Goal: Task Accomplishment & Management: Manage account settings

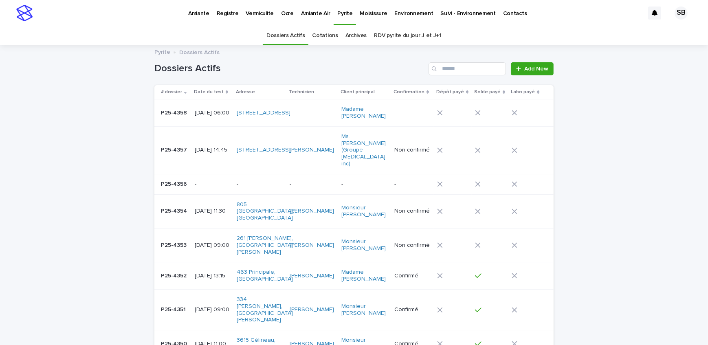
click at [256, 8] on p "Vermiculite" at bounding box center [260, 8] width 28 height 17
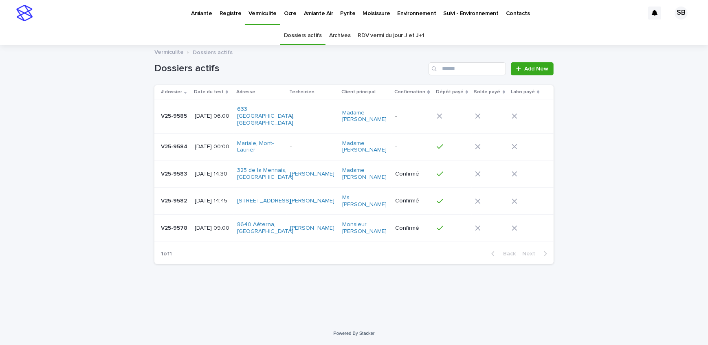
click at [128, 107] on div "Loading... Saving… Loading... Saving… Dossiers actifs Add New # dossier Date du…" at bounding box center [354, 184] width 708 height 276
click at [341, 15] on p "Pyrite" at bounding box center [347, 8] width 15 height 17
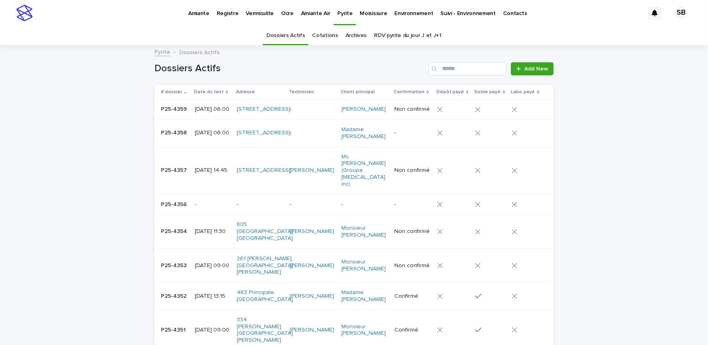
click at [261, 14] on p "Vermiculite" at bounding box center [260, 8] width 28 height 17
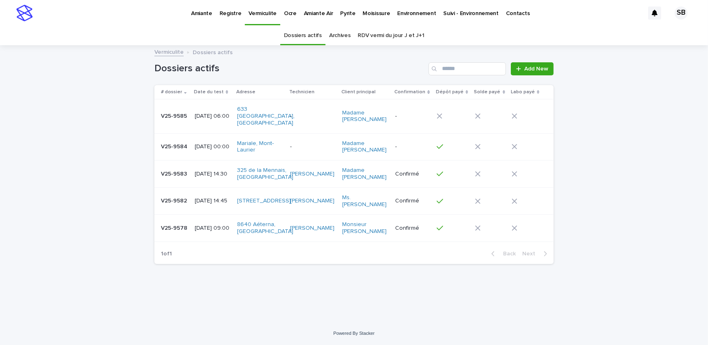
click at [181, 121] on td "V25-9585 V25-9585" at bounding box center [172, 116] width 37 height 34
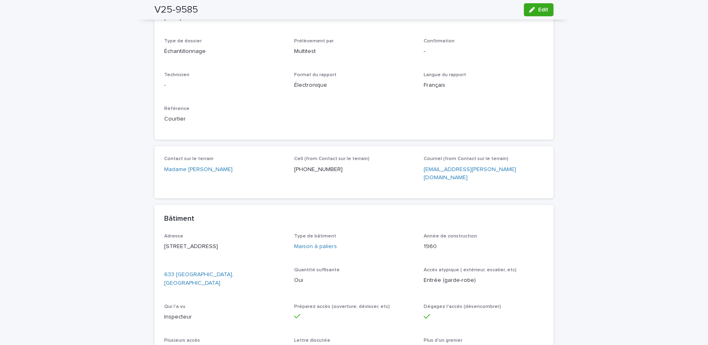
scroll to position [185, 0]
drag, startPoint x: 338, startPoint y: 171, endPoint x: 293, endPoint y: 172, distance: 44.4
click at [294, 172] on div "Cell (from Contact sur le terrain) [PHONE_NUMBER]" at bounding box center [354, 167] width 120 height 24
copy p "647) 200-8508"
click at [102, 158] on div "Loading... Saving… Loading... Saving… V25-9585 Edit V25-9585 Edit Sorry, there …" at bounding box center [354, 212] width 708 height 702
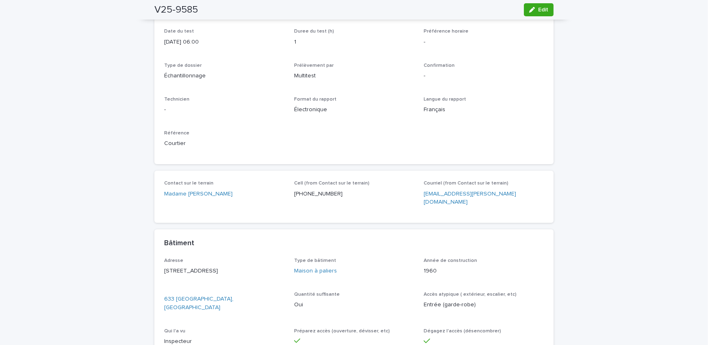
scroll to position [111, 0]
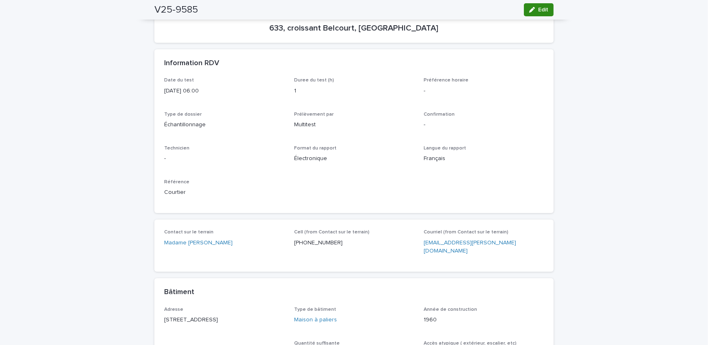
click at [538, 11] on span "Edit" at bounding box center [543, 10] width 10 height 6
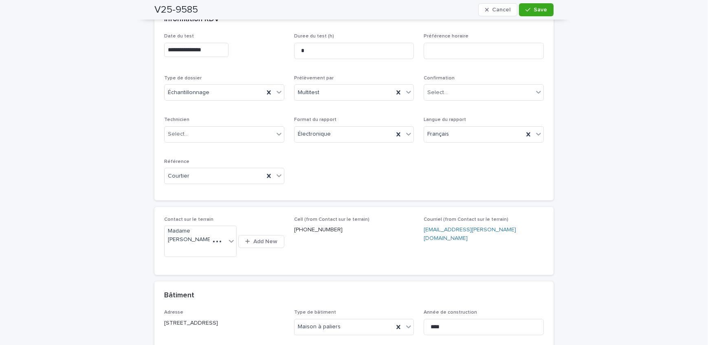
scroll to position [156, 0]
click at [223, 51] on input "**********" at bounding box center [196, 49] width 64 height 14
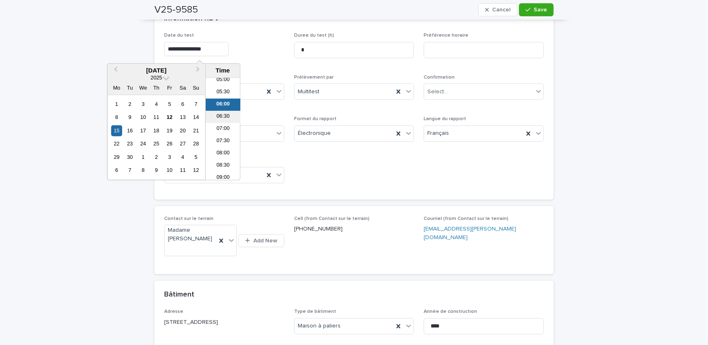
scroll to position [138, 0]
click at [227, 162] on li "09:00" at bounding box center [223, 166] width 35 height 12
click at [211, 48] on input "**********" at bounding box center [196, 49] width 64 height 14
type input "**********"
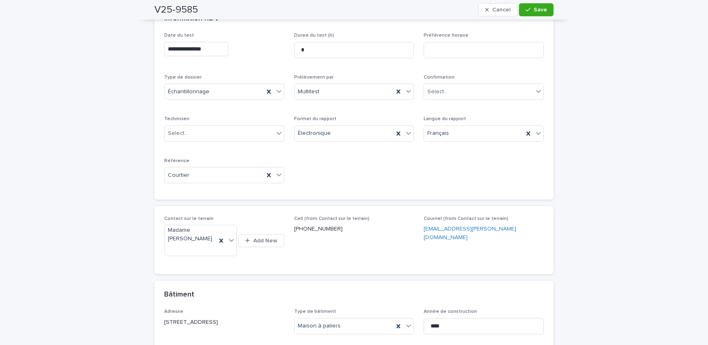
click at [252, 61] on div "**********" at bounding box center [224, 48] width 120 height 30
click at [234, 130] on div "Select..." at bounding box center [219, 133] width 109 height 13
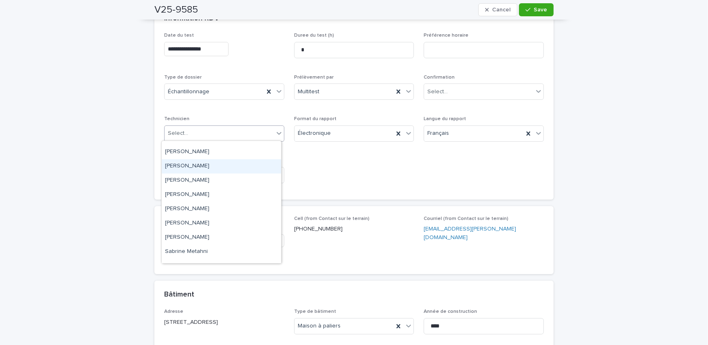
scroll to position [106, 0]
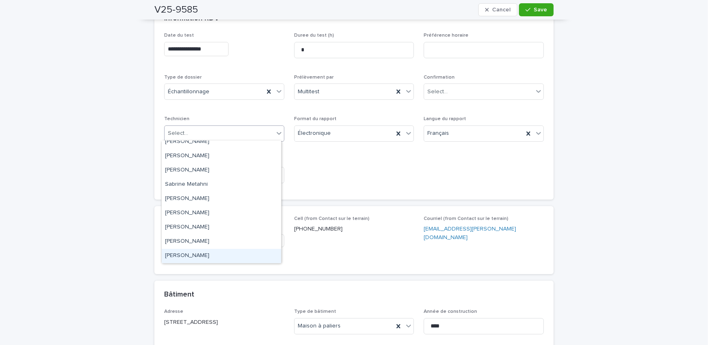
click at [205, 253] on div "[PERSON_NAME]" at bounding box center [221, 256] width 119 height 14
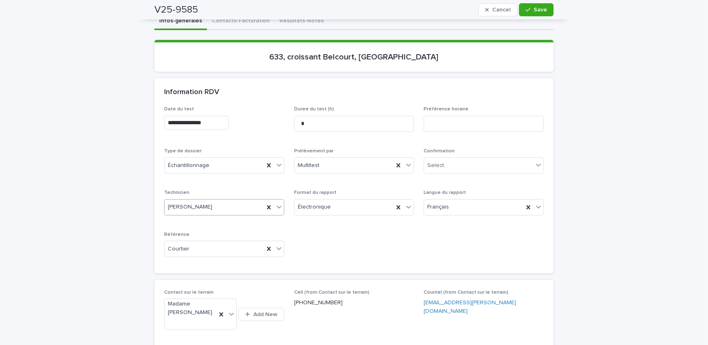
scroll to position [81, 0]
click at [471, 164] on div "Select..." at bounding box center [478, 165] width 109 height 13
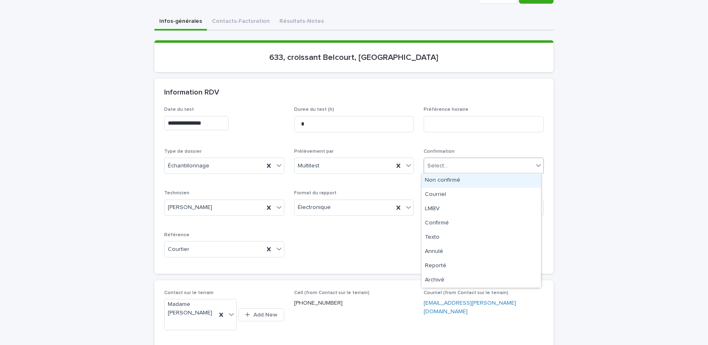
click at [523, 149] on p "Confirmation" at bounding box center [484, 152] width 120 height 6
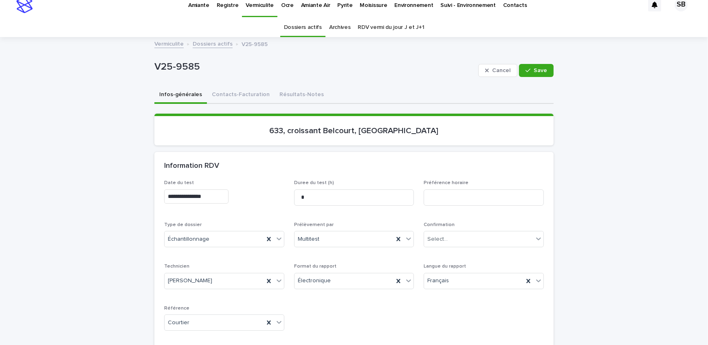
scroll to position [8, 0]
click at [542, 66] on button "Save" at bounding box center [536, 70] width 35 height 13
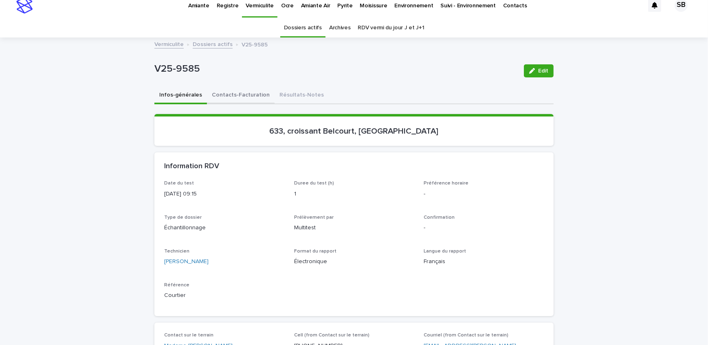
click at [233, 90] on button "Contacts-Facturation" at bounding box center [241, 95] width 68 height 17
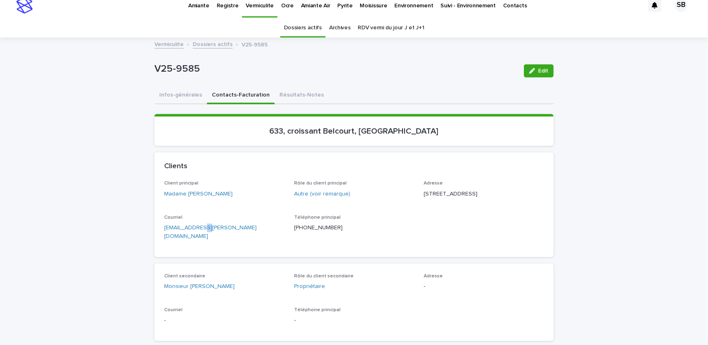
drag, startPoint x: 196, startPoint y: 245, endPoint x: 171, endPoint y: 245, distance: 24.4
drag, startPoint x: 38, startPoint y: 107, endPoint x: 45, endPoint y: 106, distance: 7.4
click at [198, 45] on link "Dossiers actifs" at bounding box center [213, 43] width 40 height 9
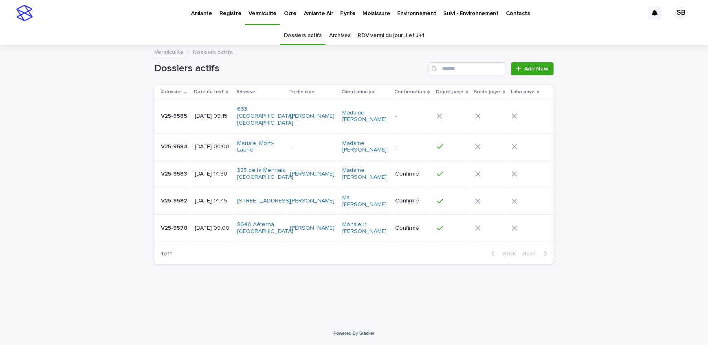
click at [207, 14] on p "Amiante" at bounding box center [201, 8] width 21 height 17
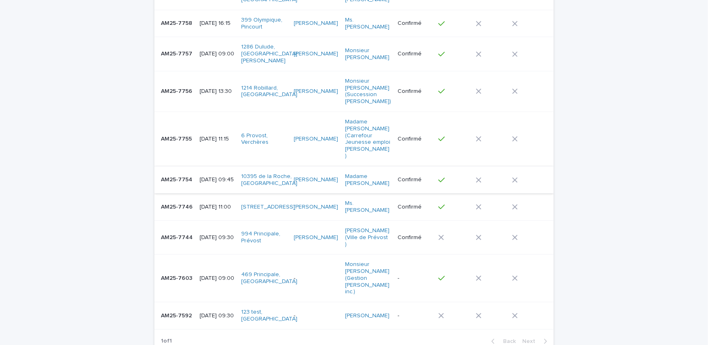
scroll to position [222, 0]
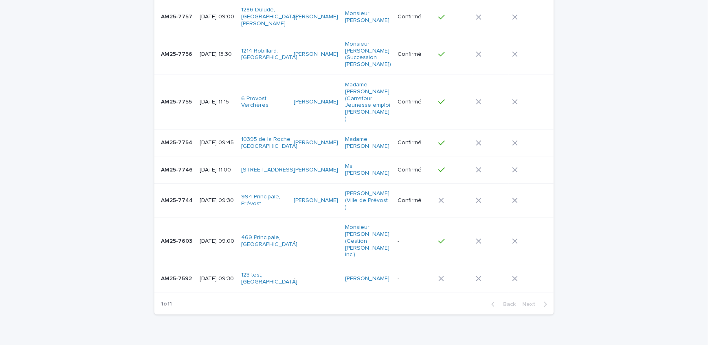
click at [312, 238] on p "-" at bounding box center [316, 241] width 45 height 7
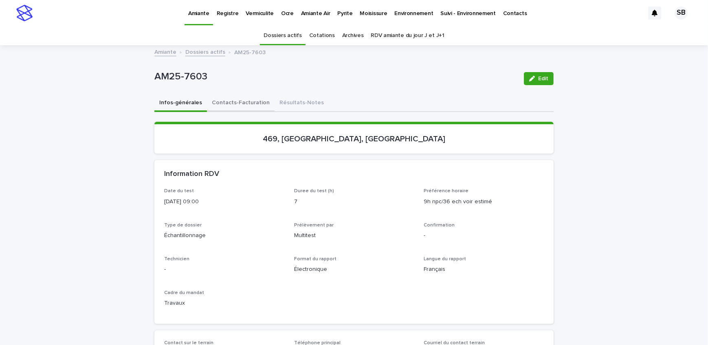
click at [239, 106] on button "Contacts-Facturation" at bounding box center [241, 103] width 68 height 17
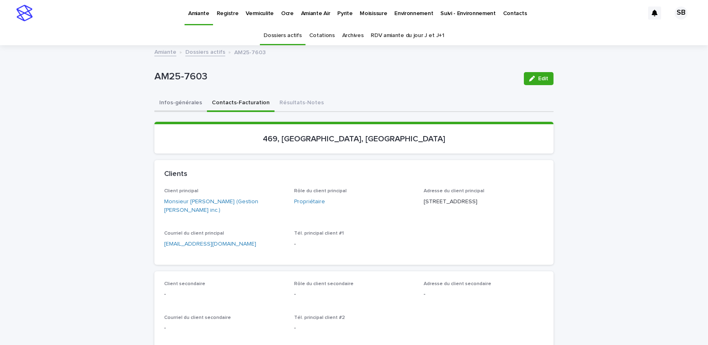
click at [166, 105] on button "Infos-générales" at bounding box center [180, 103] width 53 height 17
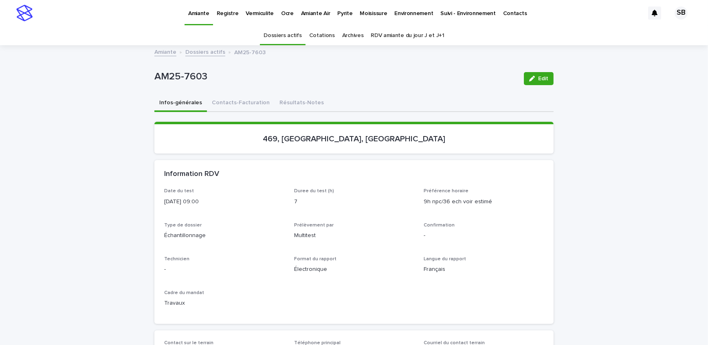
drag, startPoint x: 167, startPoint y: 333, endPoint x: 163, endPoint y: 318, distance: 15.7
drag, startPoint x: 65, startPoint y: 138, endPoint x: 94, endPoint y: 147, distance: 29.9
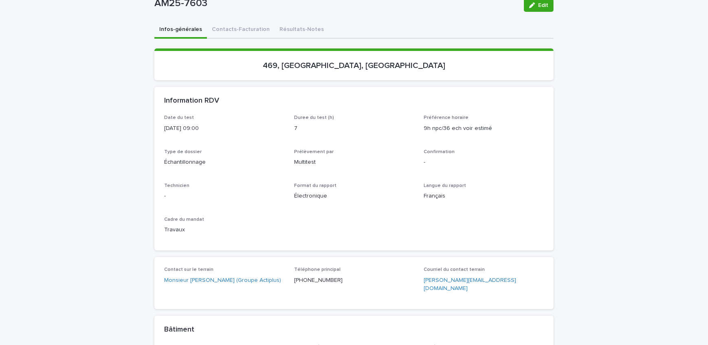
scroll to position [74, 0]
click at [529, 5] on icon "button" at bounding box center [532, 5] width 6 height 6
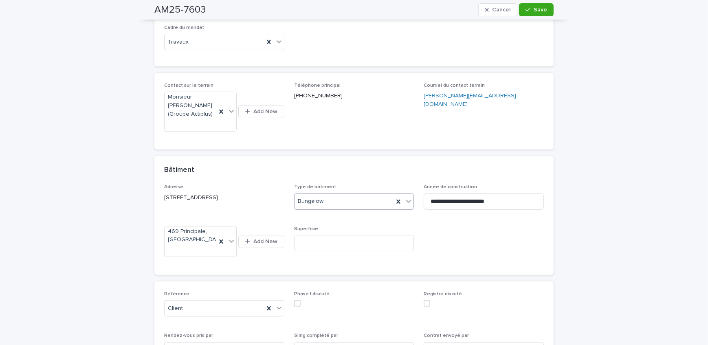
scroll to position [310, 0]
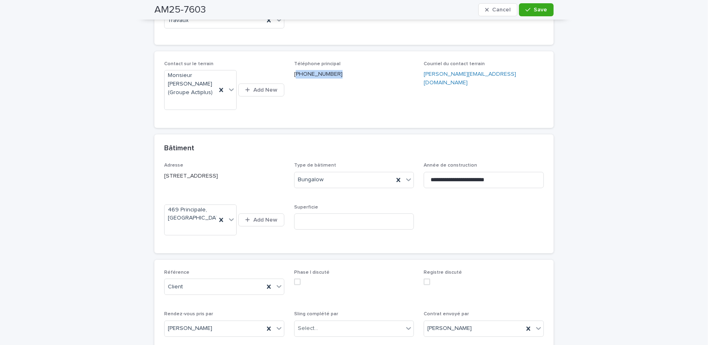
copy p "514) 831-3541"
drag, startPoint x: 326, startPoint y: 80, endPoint x: 293, endPoint y: 79, distance: 33.0
click at [294, 79] on div "Téléphone principal [PHONE_NUMBER]" at bounding box center [354, 73] width 120 height 24
click at [659, 176] on div "**********" at bounding box center [354, 100] width 708 height 729
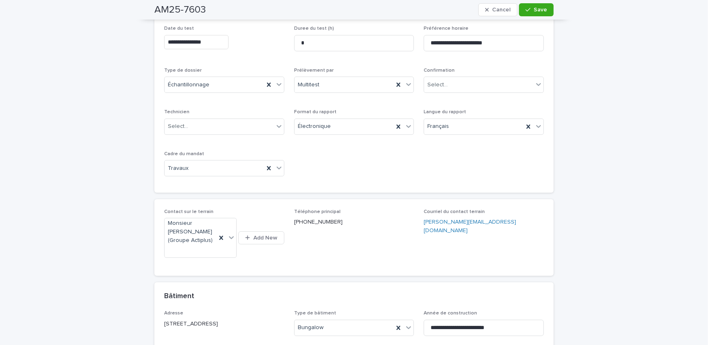
scroll to position [125, 0]
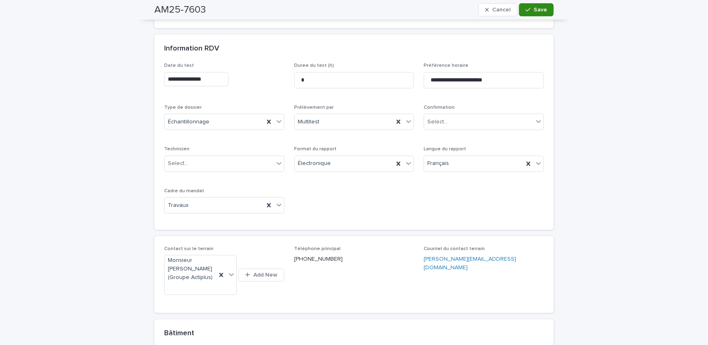
click at [529, 12] on div "button" at bounding box center [529, 10] width 8 height 6
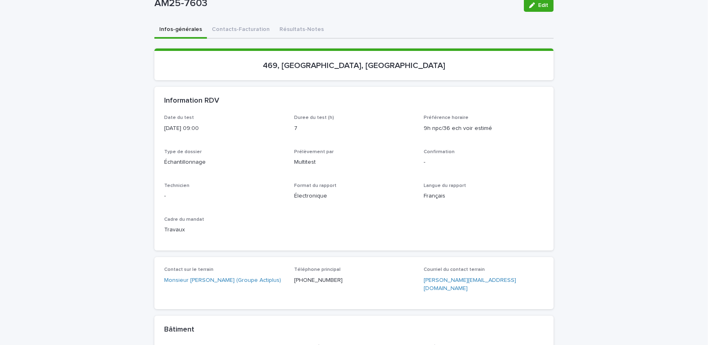
scroll to position [74, 0]
click at [228, 24] on div "Infos-générales Contacts-Facturation Résultats-Notes Loading... Saving… Loading…" at bounding box center [353, 293] width 399 height 545
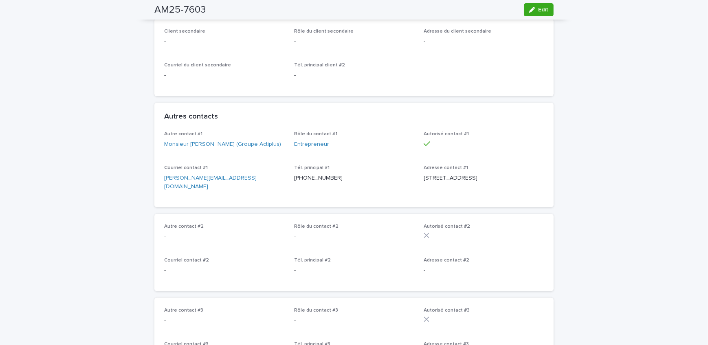
scroll to position [67, 0]
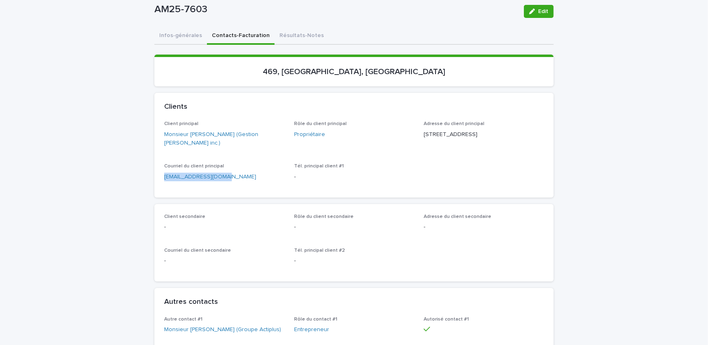
drag, startPoint x: 234, startPoint y: 179, endPoint x: 151, endPoint y: 190, distance: 83.8
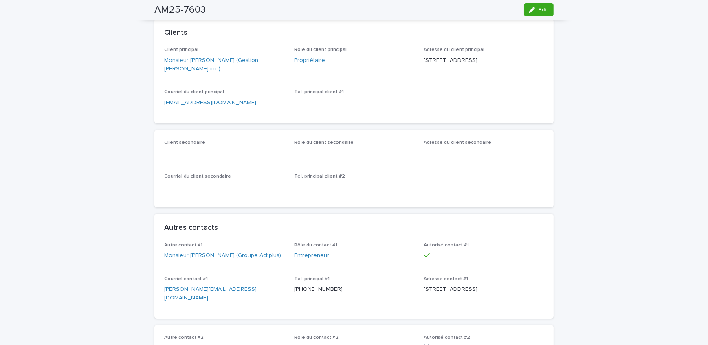
click at [395, 165] on div "Client secondaire - Rôle du client secondaire - Adresse du client secondaire - …" at bounding box center [354, 169] width 380 height 58
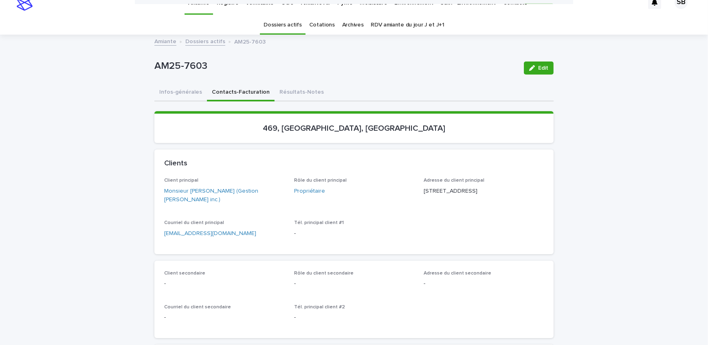
scroll to position [0, 0]
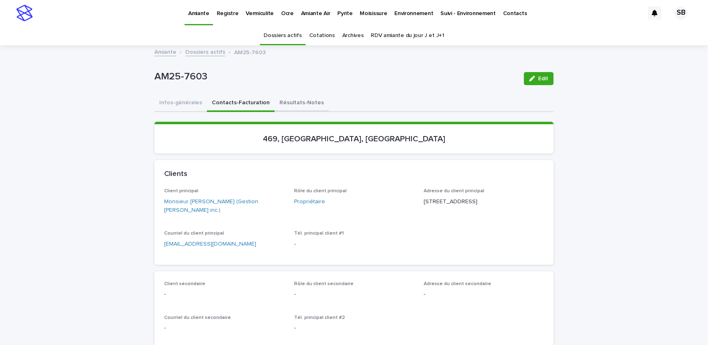
click at [287, 111] on button "Résultats-Notes" at bounding box center [302, 103] width 54 height 17
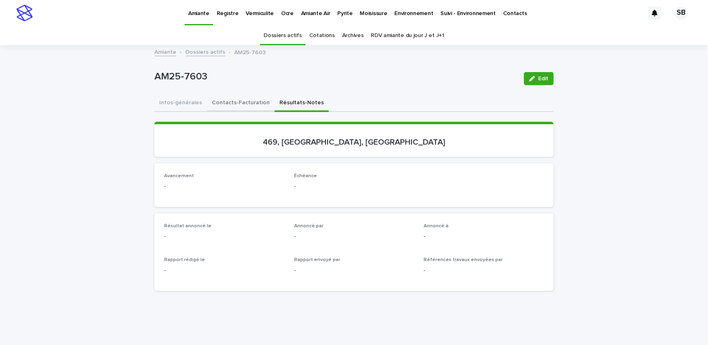
click at [240, 103] on button "Contacts-Facturation" at bounding box center [241, 103] width 68 height 17
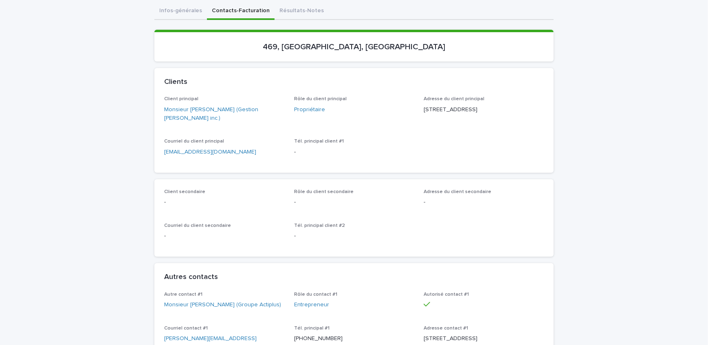
scroll to position [111, 0]
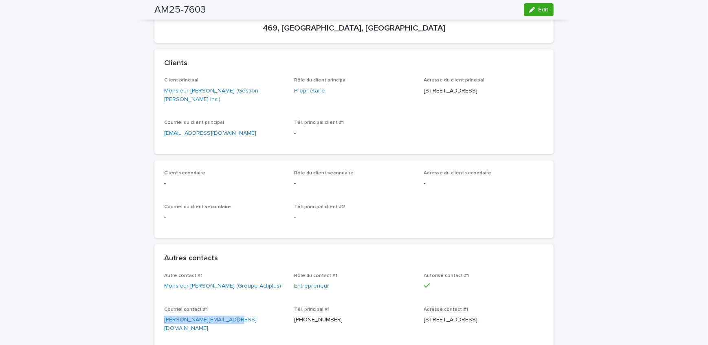
drag, startPoint x: 216, startPoint y: 323, endPoint x: 143, endPoint y: 321, distance: 73.3
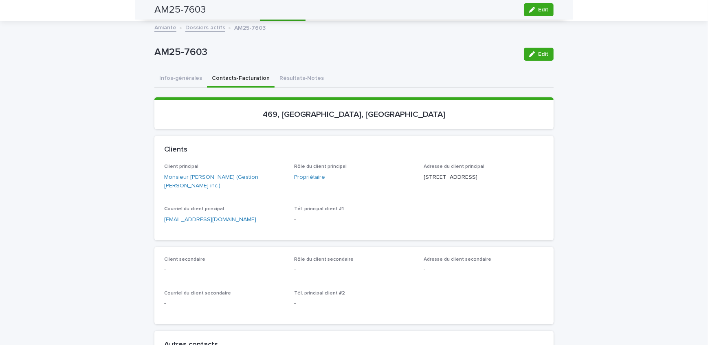
scroll to position [0, 0]
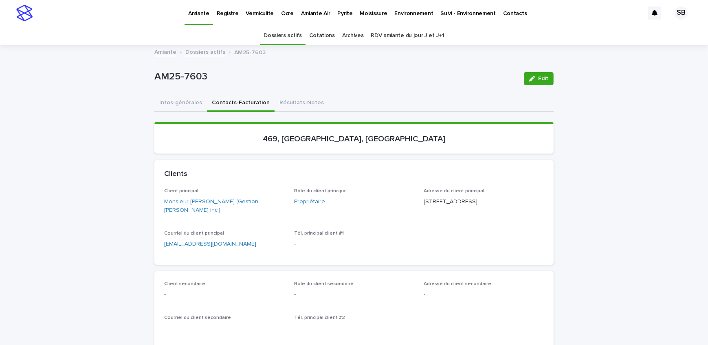
drag, startPoint x: 126, startPoint y: 129, endPoint x: 122, endPoint y: 126, distance: 4.8
drag, startPoint x: 187, startPoint y: 101, endPoint x: 171, endPoint y: 110, distance: 19.1
click at [187, 101] on button "Infos-générales" at bounding box center [180, 103] width 53 height 17
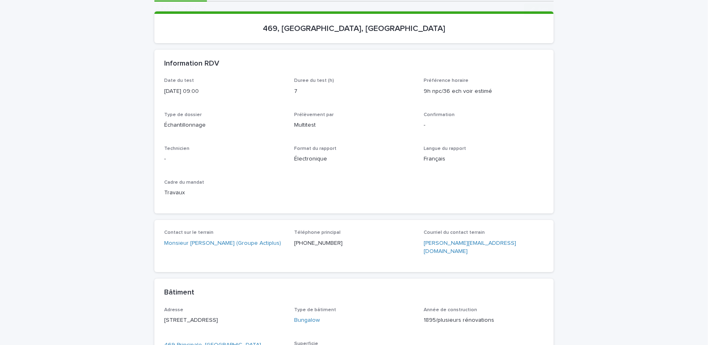
scroll to position [111, 0]
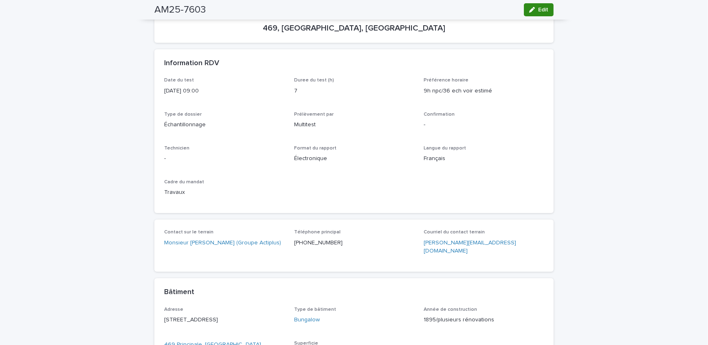
click at [533, 14] on button "Edit" at bounding box center [539, 9] width 30 height 13
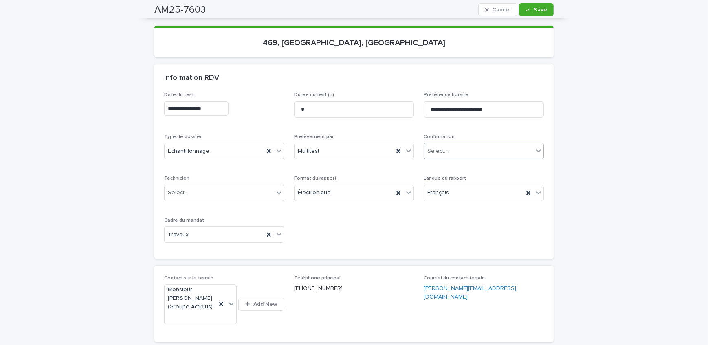
scroll to position [88, 0]
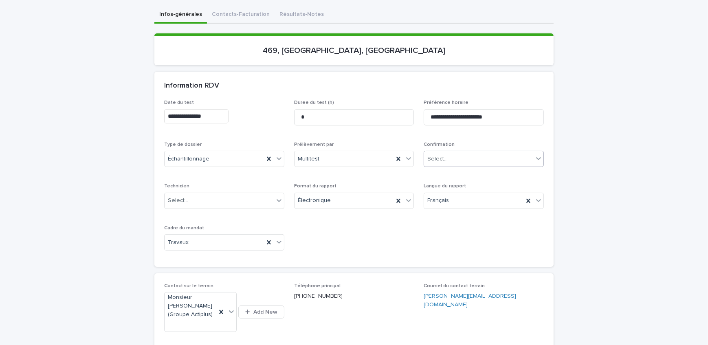
click at [452, 154] on div "Select..." at bounding box center [478, 158] width 109 height 13
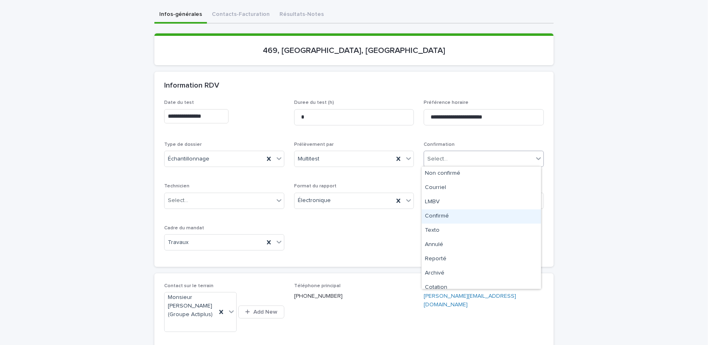
click at [462, 218] on div "Confirmé" at bounding box center [481, 216] width 119 height 14
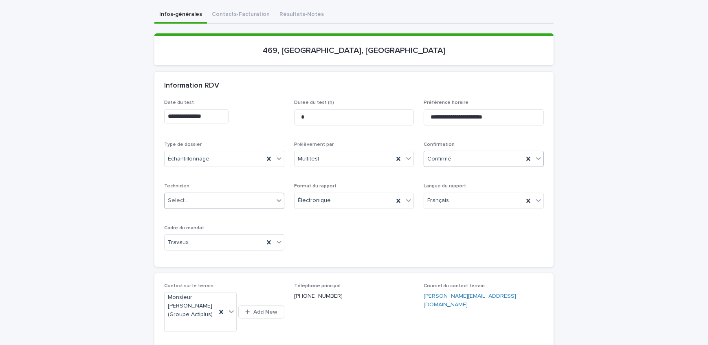
click at [222, 202] on div "Select..." at bounding box center [219, 200] width 109 height 13
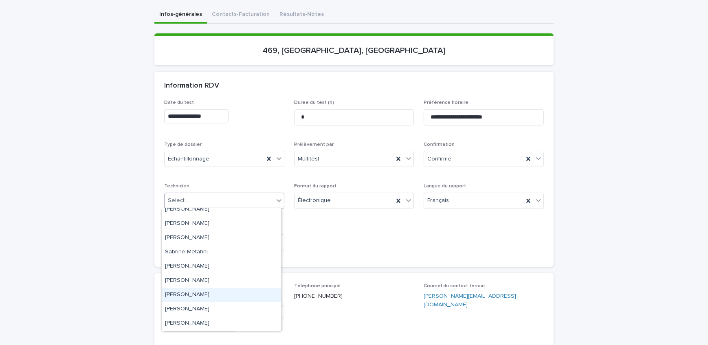
click at [210, 293] on div "[PERSON_NAME]" at bounding box center [221, 295] width 119 height 14
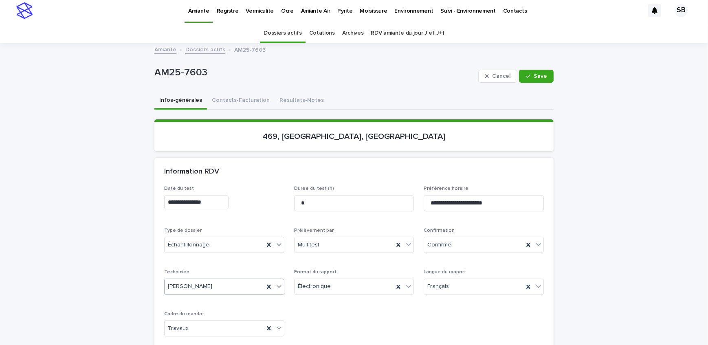
scroll to position [0, 0]
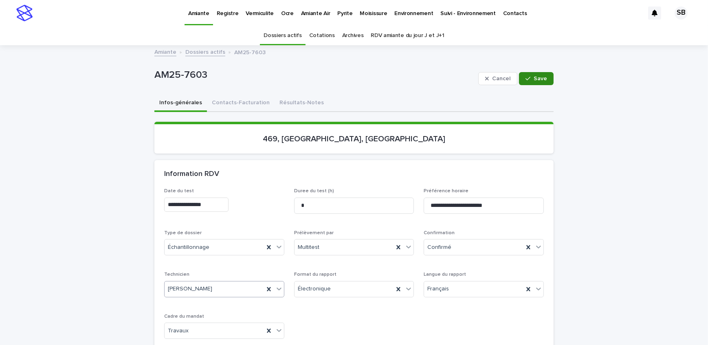
click at [539, 77] on span "Save" at bounding box center [540, 79] width 13 height 6
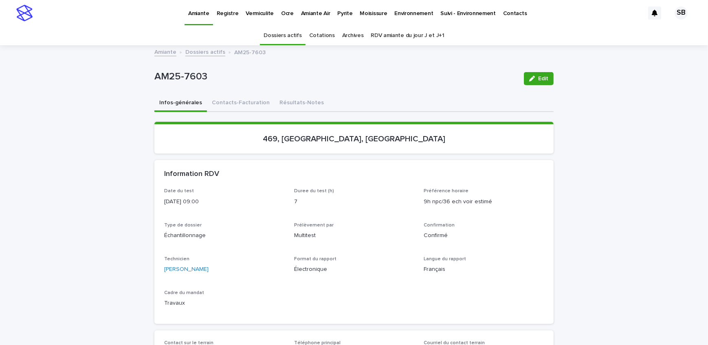
click at [206, 52] on link "Dossiers actifs" at bounding box center [205, 51] width 40 height 9
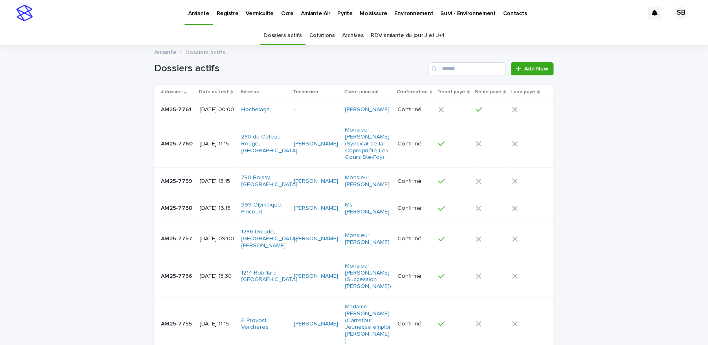
click at [337, 12] on p "Pyrite" at bounding box center [344, 8] width 15 height 17
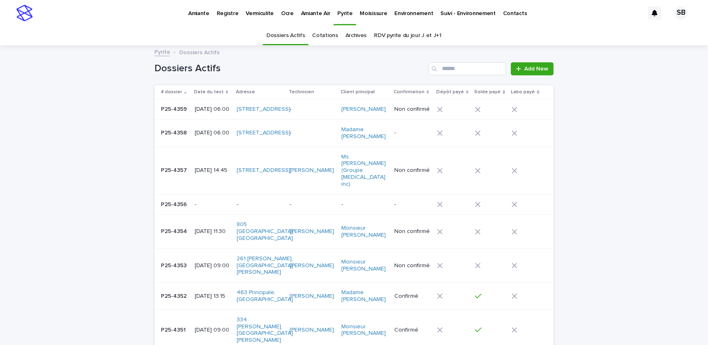
click at [168, 261] on p "P25-4353" at bounding box center [174, 265] width 27 height 9
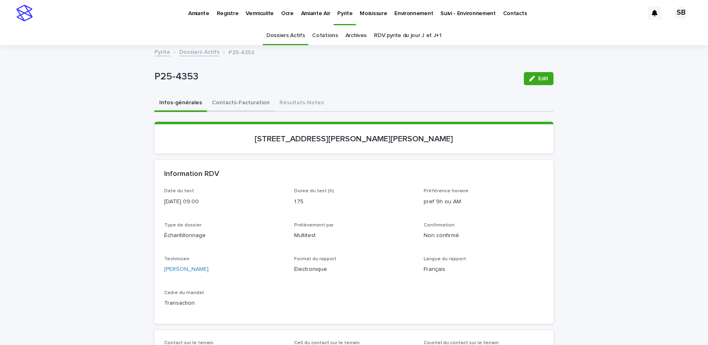
click at [238, 105] on button "Contacts-Facturation" at bounding box center [241, 103] width 68 height 17
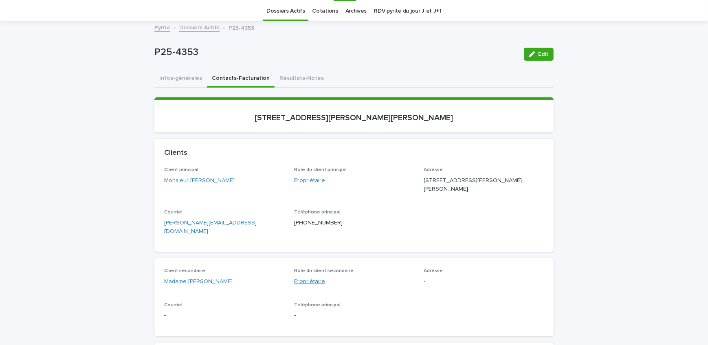
scroll to position [37, 0]
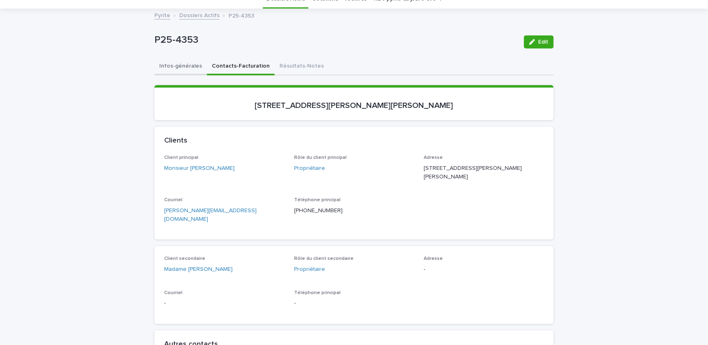
drag, startPoint x: 181, startPoint y: 66, endPoint x: 4, endPoint y: 244, distance: 251.4
click at [181, 66] on button "Infos-générales" at bounding box center [180, 66] width 53 height 17
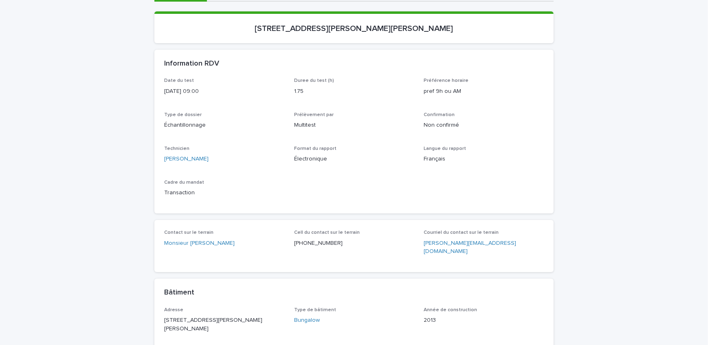
scroll to position [111, 0]
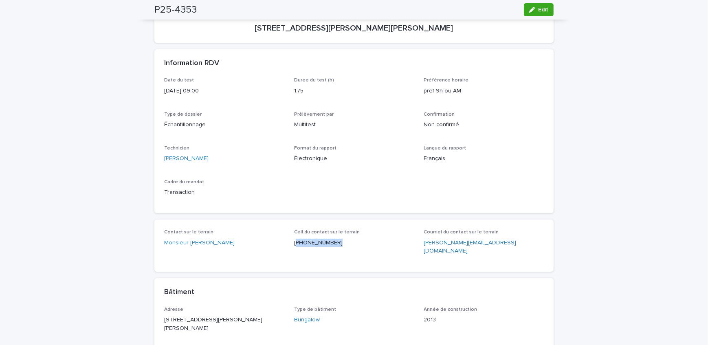
copy p "514) 222-1388"
drag, startPoint x: 330, startPoint y: 244, endPoint x: 294, endPoint y: 250, distance: 36.8
click at [294, 250] on div "Cell du contact sur le terrain [PHONE_NUMBER]" at bounding box center [354, 241] width 120 height 24
drag, startPoint x: 534, startPoint y: 11, endPoint x: 567, endPoint y: 244, distance: 235.7
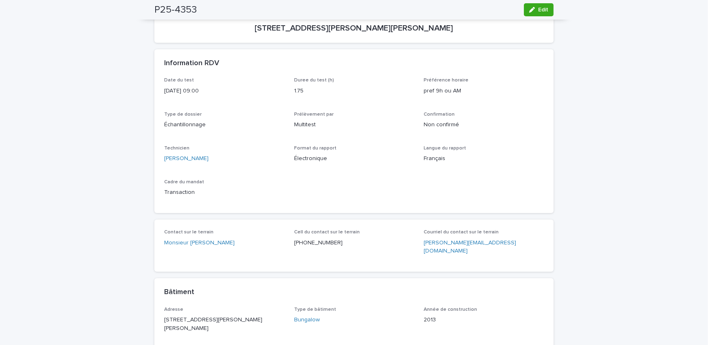
click at [534, 11] on div "button" at bounding box center [533, 10] width 9 height 6
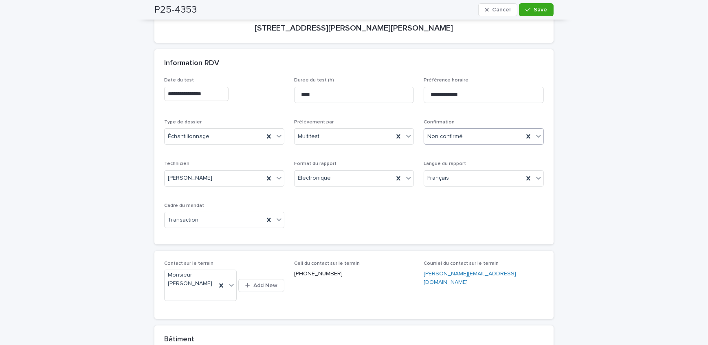
click at [493, 137] on div "Non confirmé" at bounding box center [473, 136] width 99 height 13
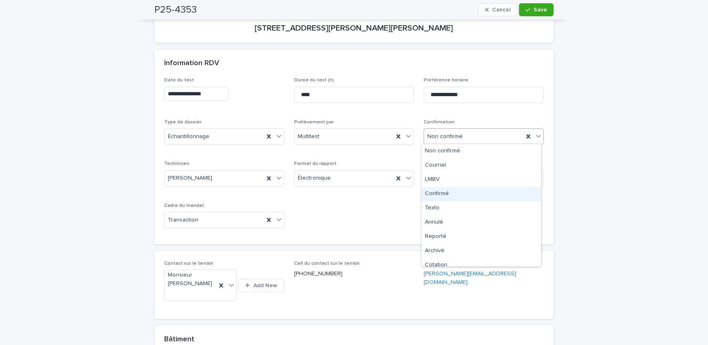
click at [484, 190] on div "Confirmé" at bounding box center [481, 194] width 119 height 14
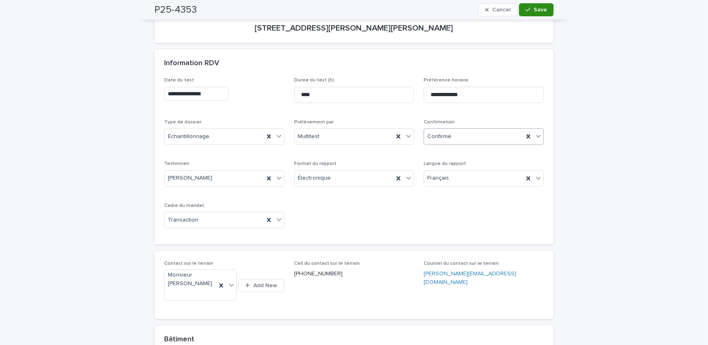
click at [543, 9] on span "Save" at bounding box center [540, 10] width 13 height 6
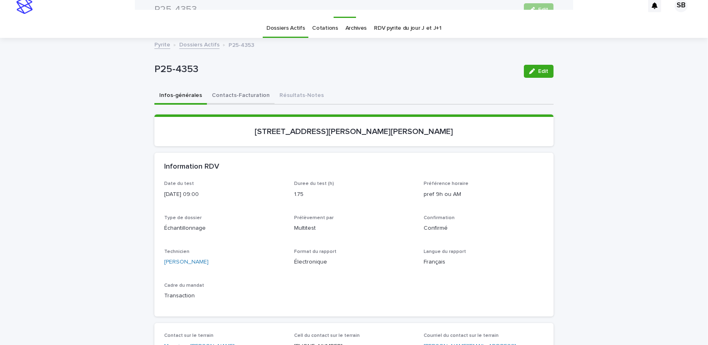
scroll to position [0, 0]
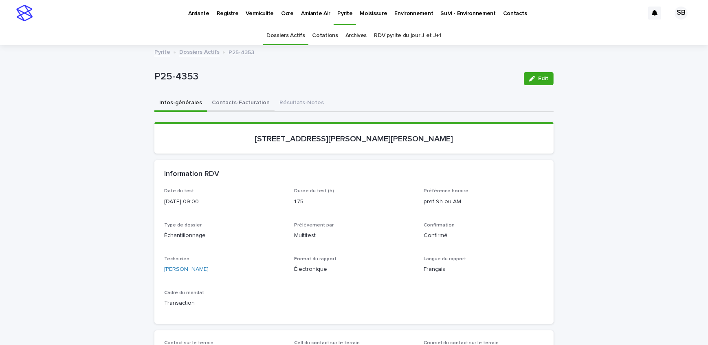
click at [235, 106] on button "Contacts-Facturation" at bounding box center [241, 103] width 68 height 17
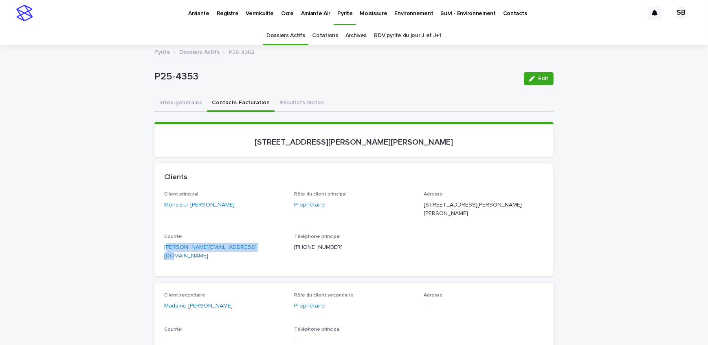
drag, startPoint x: 253, startPoint y: 248, endPoint x: 165, endPoint y: 260, distance: 88.0
click at [165, 260] on div "Client principal Monsieur [PERSON_NAME] Rôle du client principal Propriétaire A…" at bounding box center [353, 233] width 399 height 85
click at [215, 283] on div "Client secondaire Madame [PERSON_NAME] Rôle du client secondaire Propriétaire A…" at bounding box center [353, 321] width 399 height 77
drag, startPoint x: 245, startPoint y: 250, endPoint x: 151, endPoint y: 255, distance: 93.8
click at [154, 255] on div "Client principal Monsieur [PERSON_NAME] Rôle du client principal Propriétaire A…" at bounding box center [353, 233] width 399 height 85
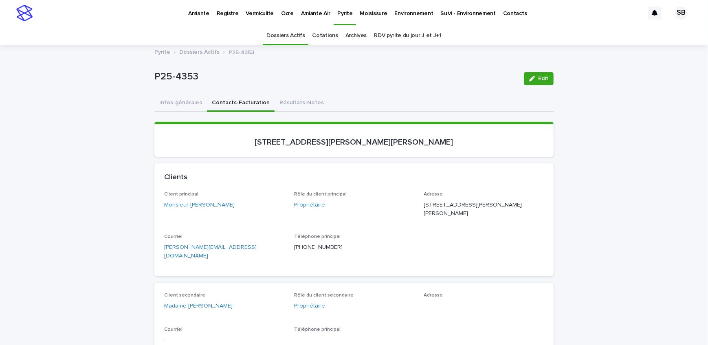
click at [163, 95] on button "Infos-générales" at bounding box center [180, 103] width 53 height 17
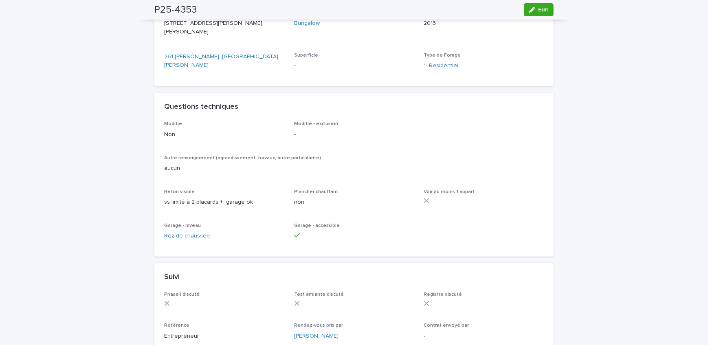
drag, startPoint x: 549, startPoint y: 12, endPoint x: 488, endPoint y: 215, distance: 211.6
click at [549, 12] on button "Edit" at bounding box center [539, 9] width 30 height 13
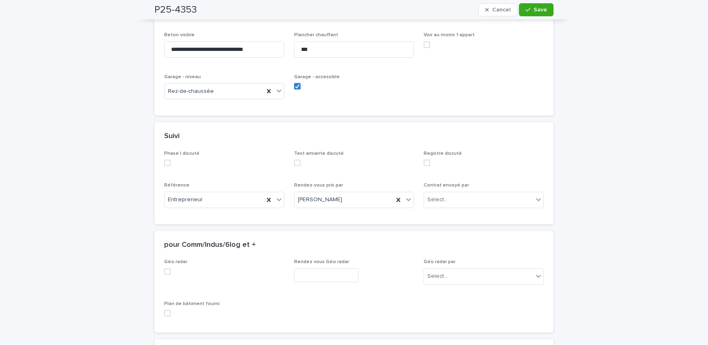
scroll to position [657, 0]
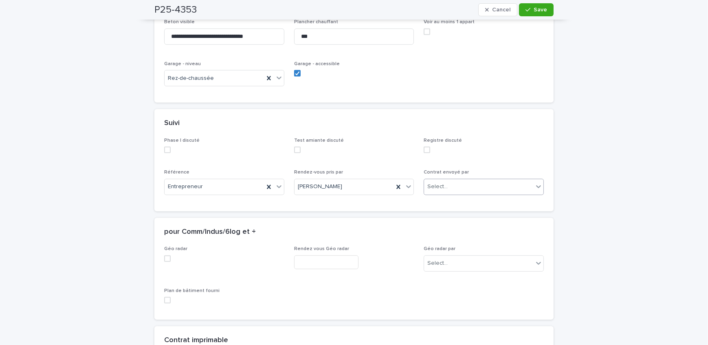
click at [470, 193] on div "Select..." at bounding box center [478, 186] width 109 height 13
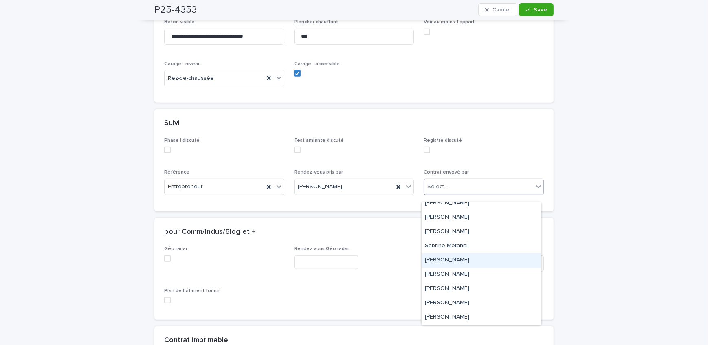
click at [458, 257] on div "[PERSON_NAME]" at bounding box center [481, 260] width 119 height 14
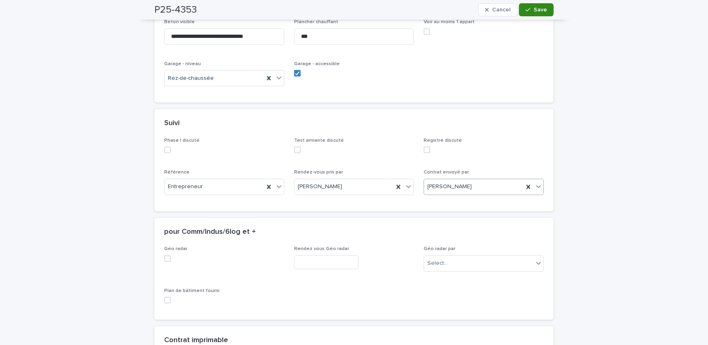
click at [527, 12] on icon "button" at bounding box center [527, 10] width 5 height 6
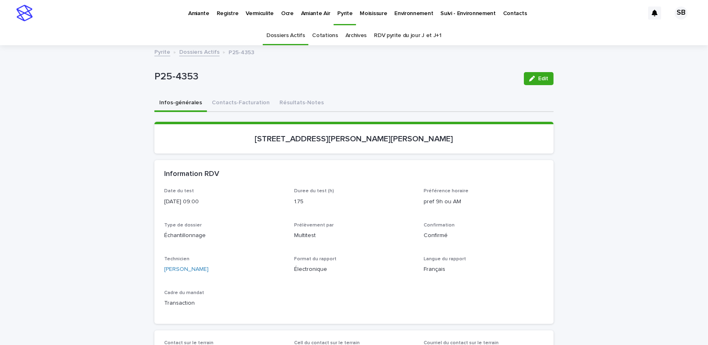
scroll to position [0, 0]
click at [185, 53] on link "Dossiers Actifs" at bounding box center [199, 51] width 40 height 9
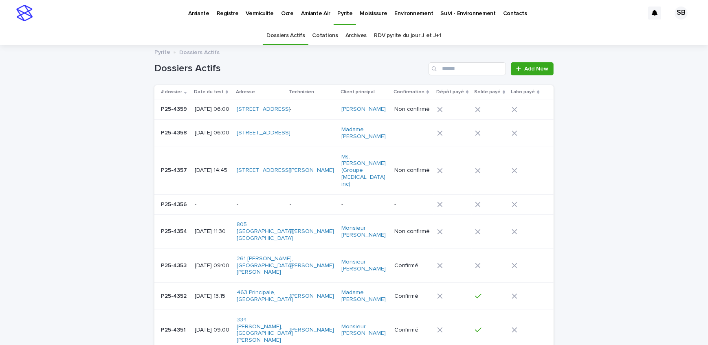
scroll to position [26, 0]
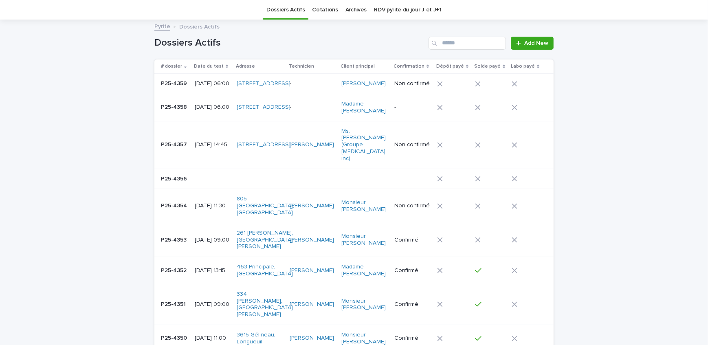
click at [195, 202] on p "[DATE] 11:30" at bounding box center [212, 205] width 35 height 7
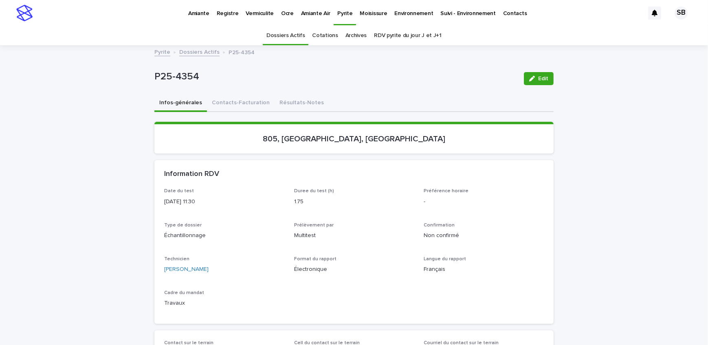
scroll to position [111, 0]
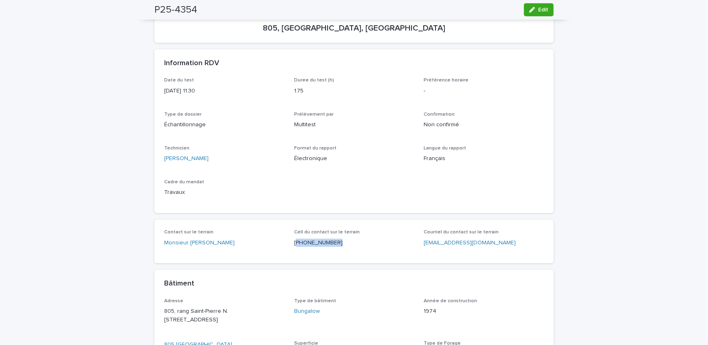
drag, startPoint x: 334, startPoint y: 248, endPoint x: 292, endPoint y: 246, distance: 41.6
click at [294, 246] on div "Cell du contact sur le terrain [PHONE_NUMBER]" at bounding box center [354, 241] width 120 height 24
copy p "450) 632-3054"
click at [527, 13] on button "Edit" at bounding box center [539, 9] width 30 height 13
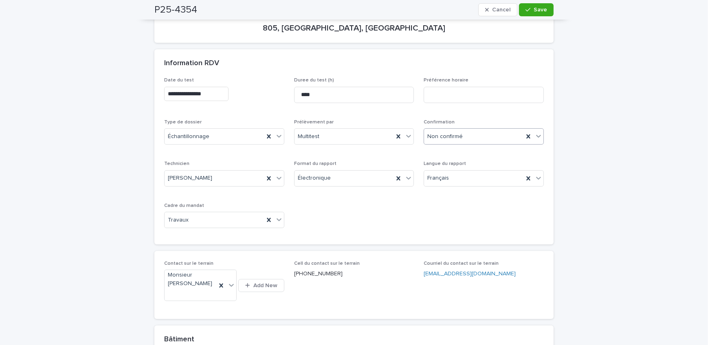
click at [479, 143] on body "**********" at bounding box center [354, 172] width 708 height 345
click at [529, 11] on div "button" at bounding box center [529, 10] width 8 height 6
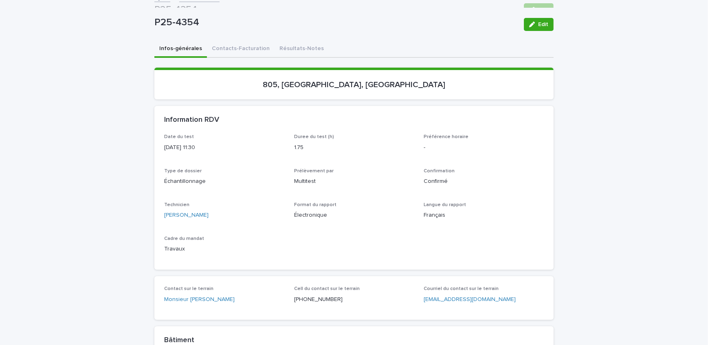
scroll to position [37, 0]
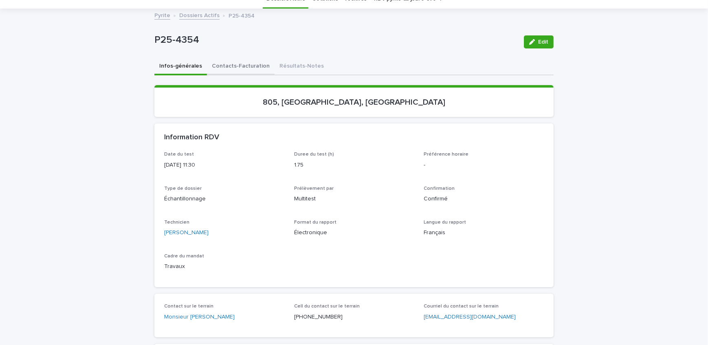
click at [239, 62] on button "Contacts-Facturation" at bounding box center [241, 66] width 68 height 17
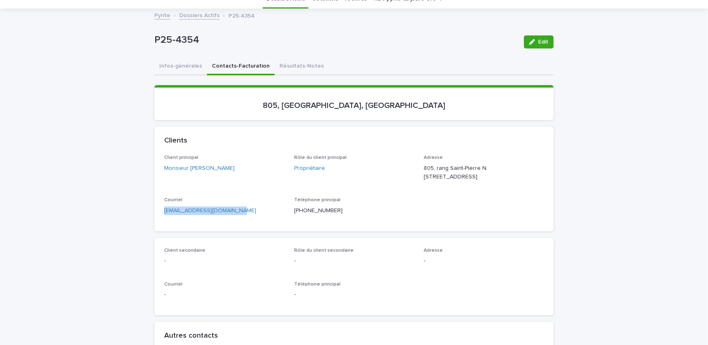
drag, startPoint x: 229, startPoint y: 213, endPoint x: 148, endPoint y: 216, distance: 80.7
click at [177, 61] on button "Infos-générales" at bounding box center [180, 66] width 53 height 17
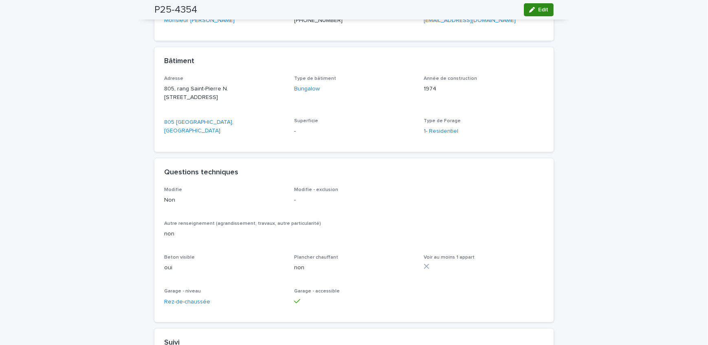
click at [541, 10] on span "Edit" at bounding box center [543, 10] width 10 height 6
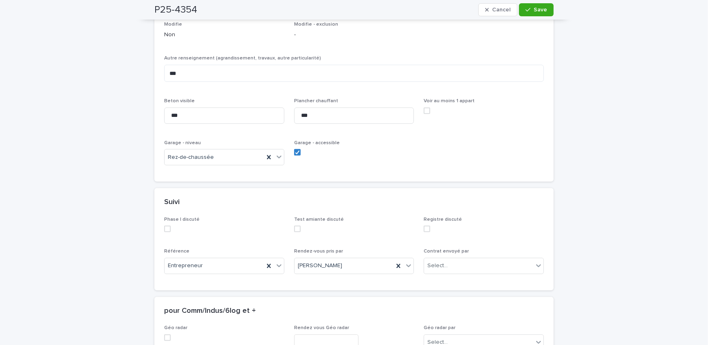
scroll to position [611, 0]
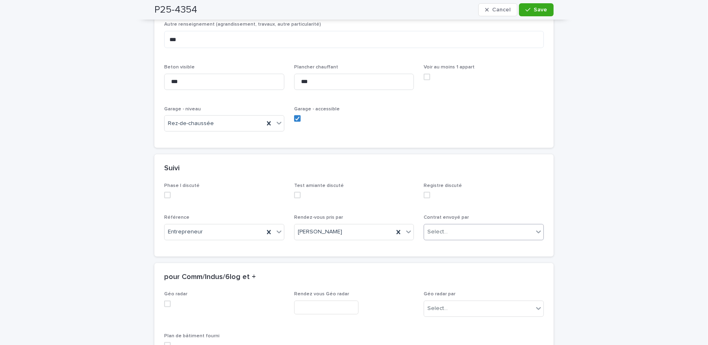
click at [472, 225] on div "Select..." at bounding box center [478, 231] width 109 height 13
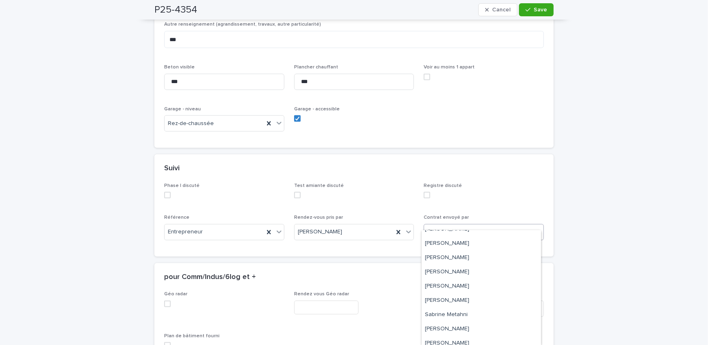
scroll to position [113, 0]
click at [478, 285] on div "[PERSON_NAME]" at bounding box center [481, 281] width 119 height 14
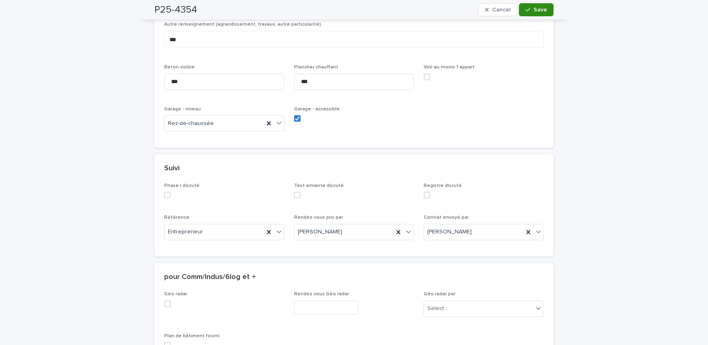
click at [537, 9] on span "Save" at bounding box center [540, 10] width 13 height 6
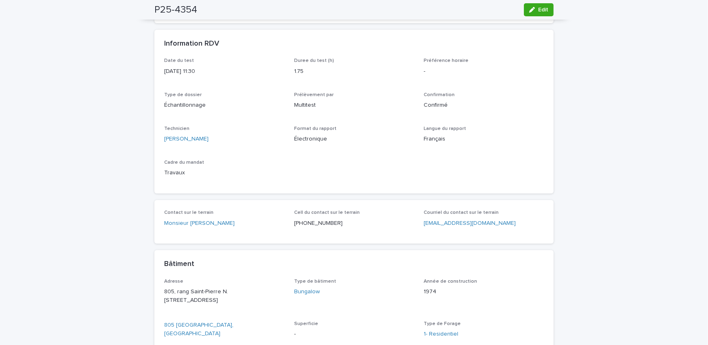
scroll to position [0, 0]
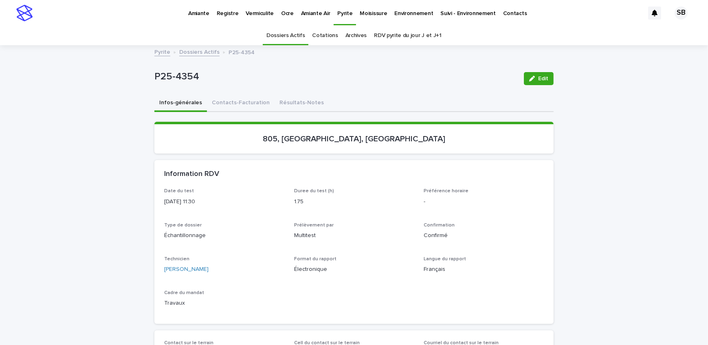
click at [181, 55] on link "Dossiers Actifs" at bounding box center [199, 51] width 40 height 9
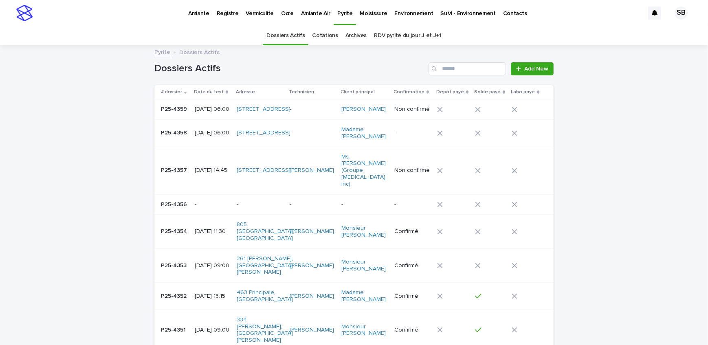
click at [181, 171] on p "P25-4357" at bounding box center [175, 169] width 28 height 9
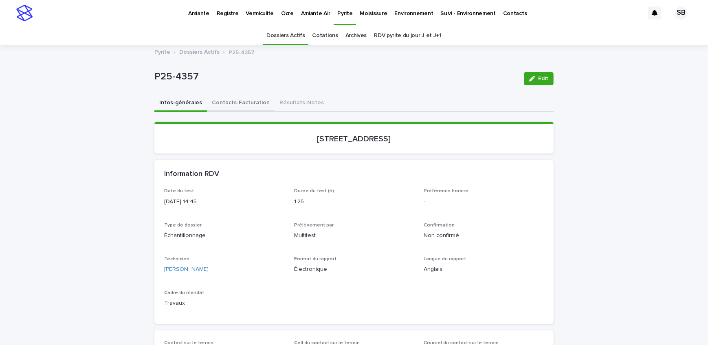
click at [244, 103] on button "Contacts-Facturation" at bounding box center [241, 103] width 68 height 17
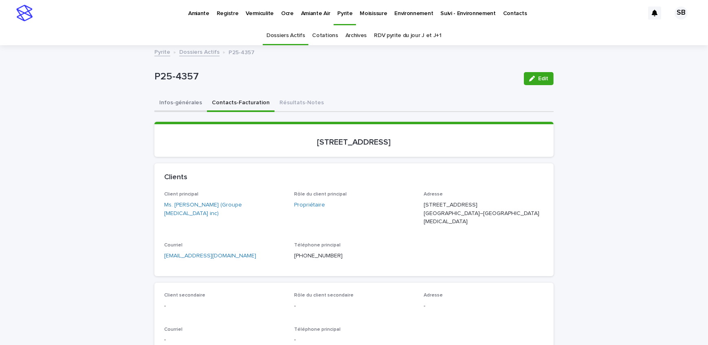
click at [183, 106] on button "Infos-générales" at bounding box center [180, 103] width 53 height 17
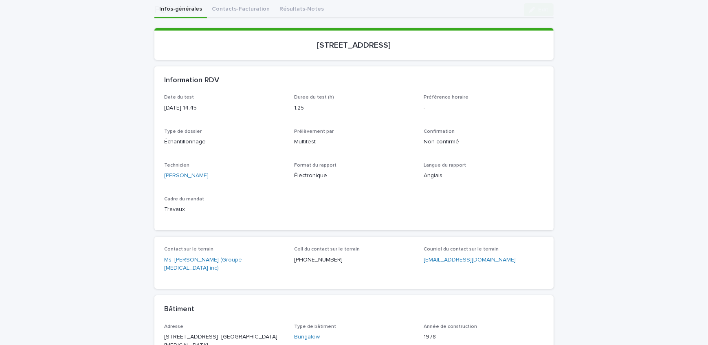
scroll to position [111, 0]
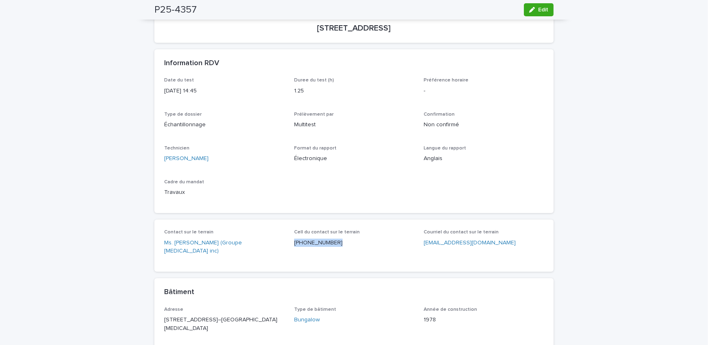
drag, startPoint x: 287, startPoint y: 244, endPoint x: 326, endPoint y: 245, distance: 39.1
click at [326, 245] on div "Contact sur le terrain Ms. [PERSON_NAME] (Groupe [MEDICAL_DATA] inc) Cell du co…" at bounding box center [354, 245] width 380 height 33
copy p "[PHONE_NUMBER]"
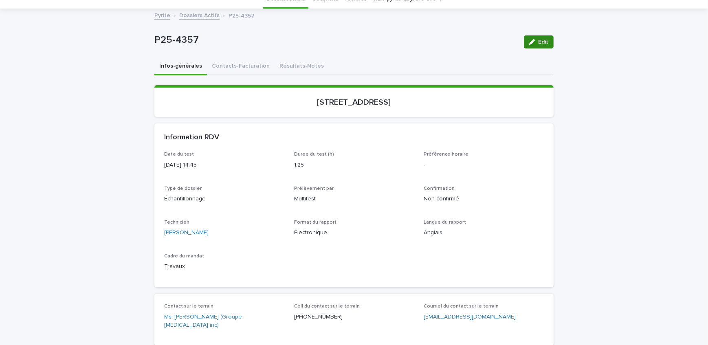
click at [543, 45] on button "Edit" at bounding box center [539, 41] width 30 height 13
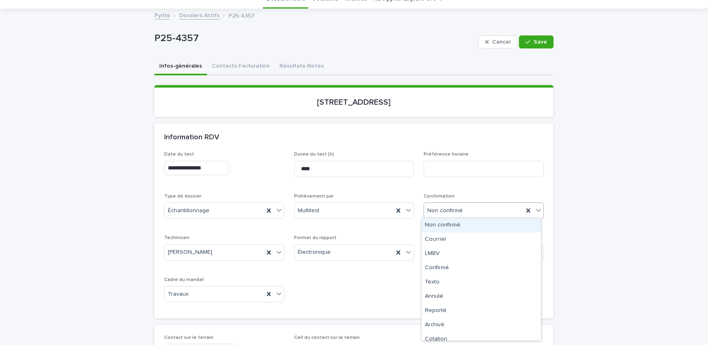
click at [481, 213] on div "Non confirmé" at bounding box center [473, 210] width 99 height 13
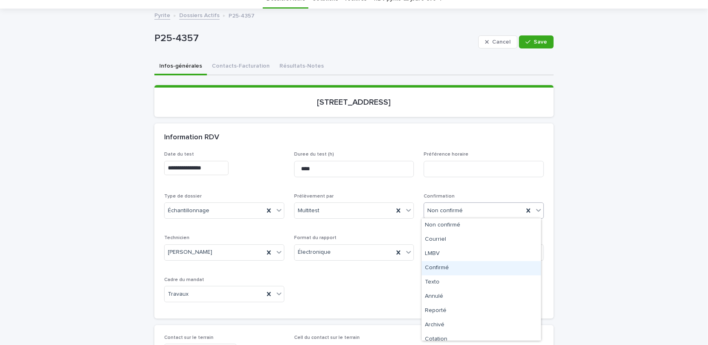
click at [472, 268] on div "Confirmé" at bounding box center [481, 268] width 119 height 14
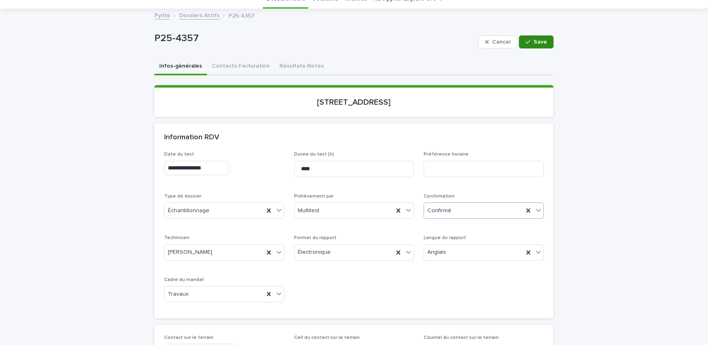
click at [538, 38] on button "Save" at bounding box center [536, 41] width 35 height 13
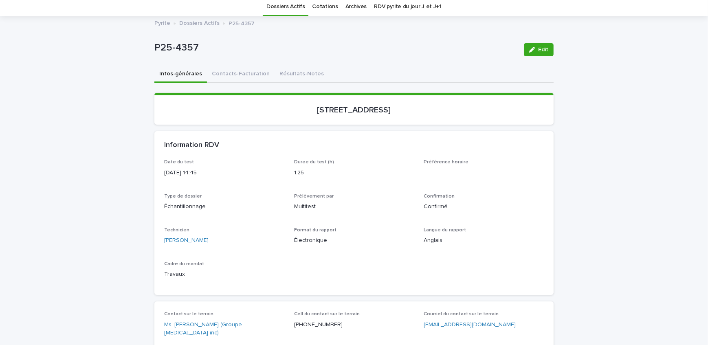
scroll to position [74, 0]
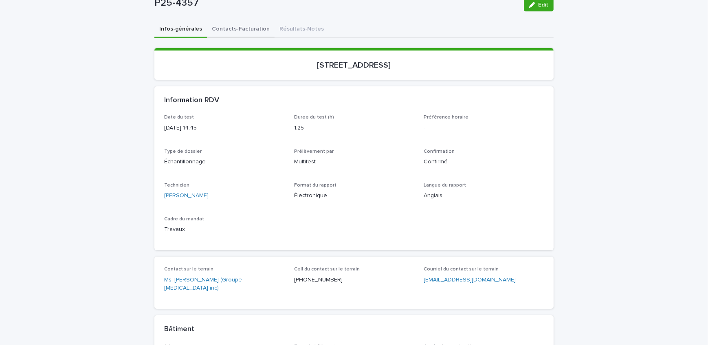
click at [228, 29] on button "Contacts-Facturation" at bounding box center [241, 29] width 68 height 17
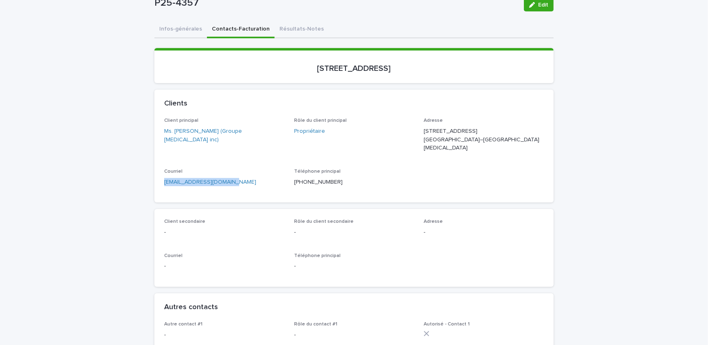
drag, startPoint x: 231, startPoint y: 182, endPoint x: 157, endPoint y: 186, distance: 73.4
click at [183, 28] on button "Infos-générales" at bounding box center [180, 29] width 53 height 17
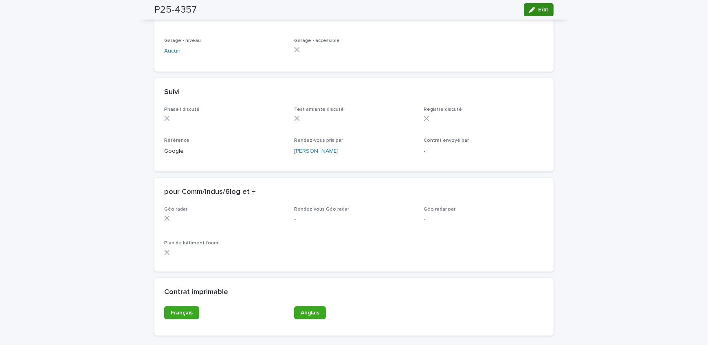
click at [529, 8] on icon "button" at bounding box center [532, 10] width 6 height 6
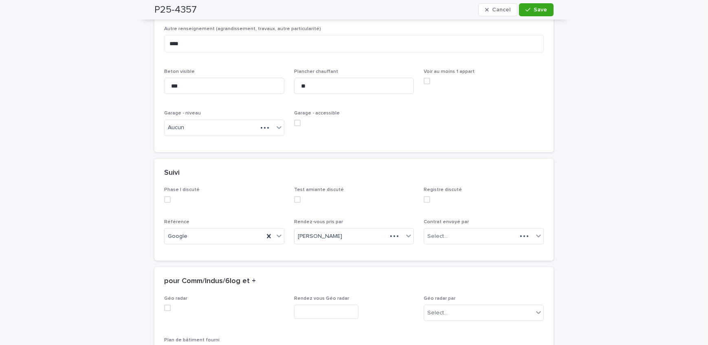
scroll to position [629, 0]
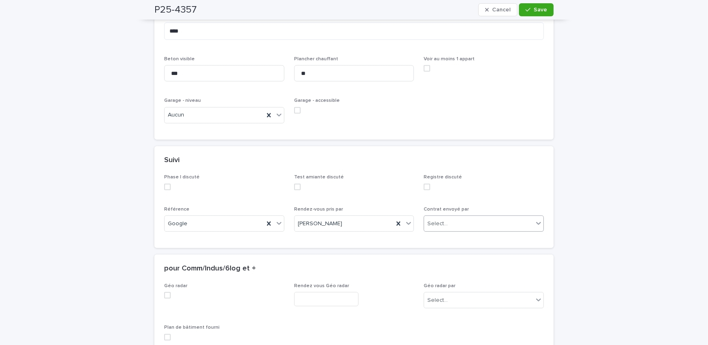
click at [479, 220] on div "Select..." at bounding box center [478, 223] width 109 height 13
click at [542, 6] on button "Save" at bounding box center [536, 9] width 35 height 13
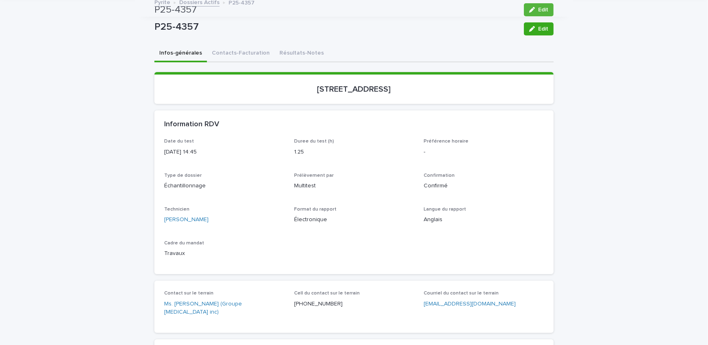
scroll to position [0, 0]
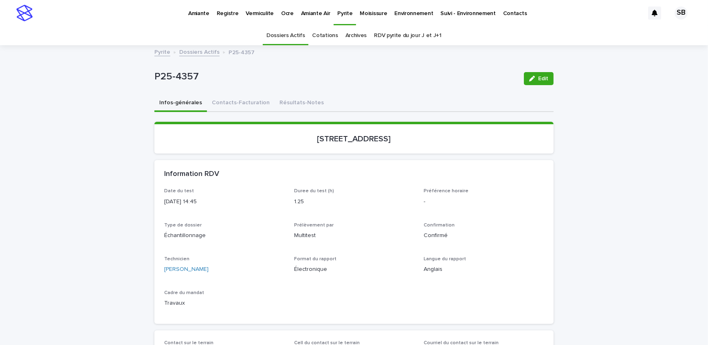
click at [246, 16] on p "Vermiculite" at bounding box center [260, 8] width 28 height 17
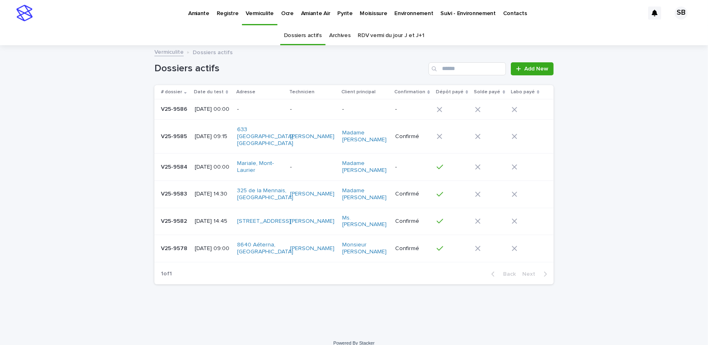
click at [200, 23] on link "Amiante" at bounding box center [199, 12] width 29 height 25
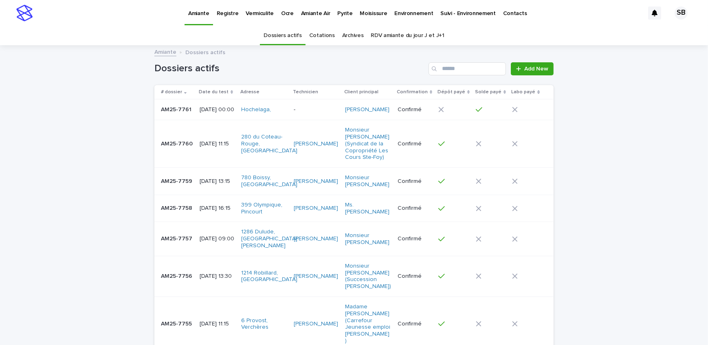
click at [269, 11] on p "Vermiculite" at bounding box center [260, 8] width 28 height 17
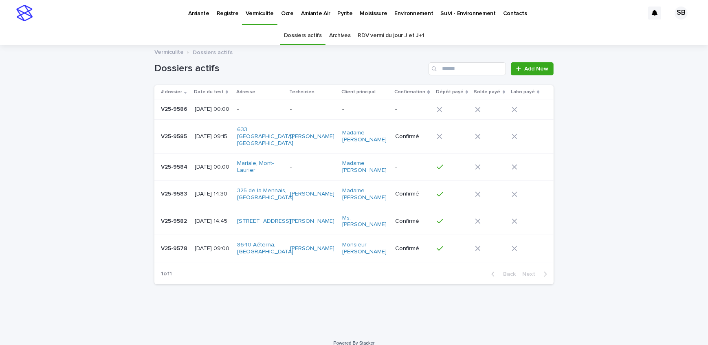
click at [171, 113] on p "V25-9586" at bounding box center [175, 108] width 28 height 9
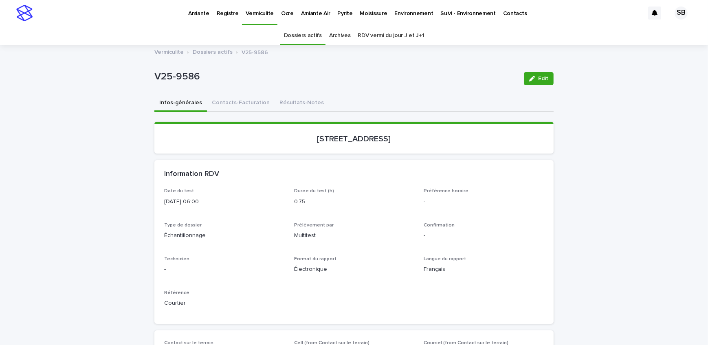
click at [224, 105] on button "Contacts-Facturation" at bounding box center [241, 103] width 68 height 17
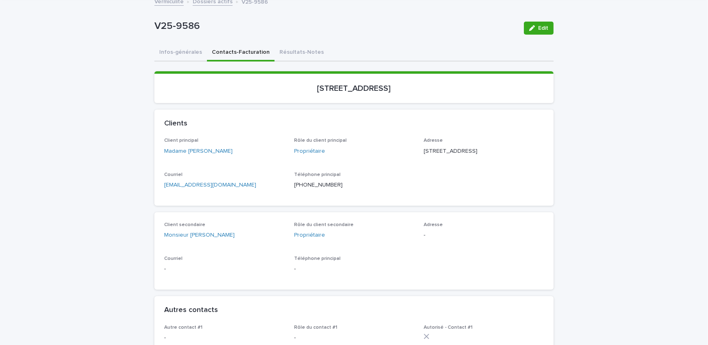
scroll to position [74, 0]
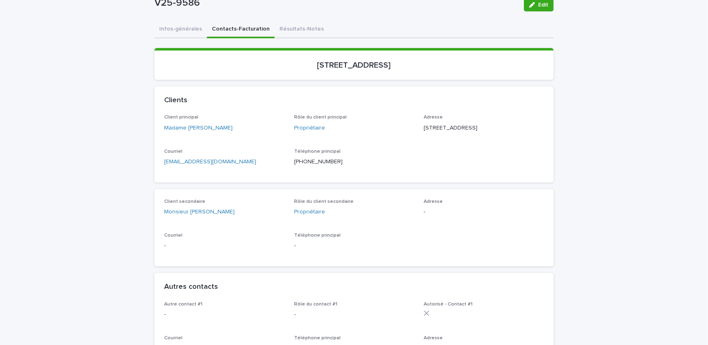
drag, startPoint x: 297, startPoint y: 70, endPoint x: 407, endPoint y: 74, distance: 109.7
click at [407, 74] on section "[STREET_ADDRESS]" at bounding box center [353, 64] width 399 height 32
copy p "[STREET_ADDRESS]"
click at [189, 30] on button "Infos-générales" at bounding box center [180, 29] width 53 height 17
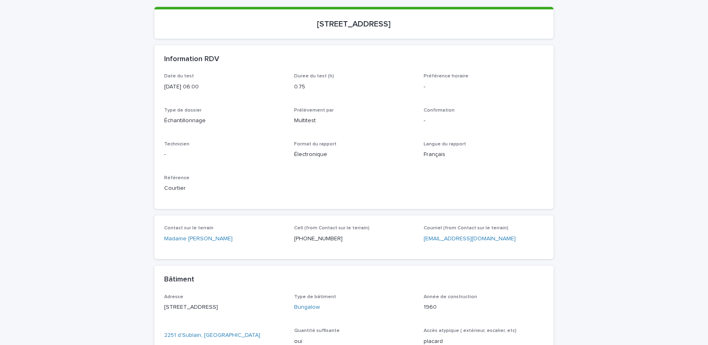
scroll to position [222, 0]
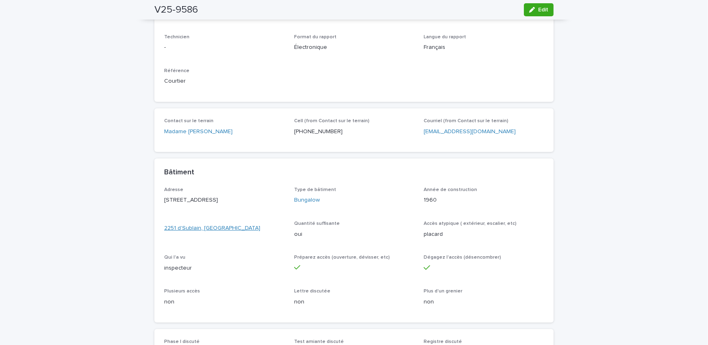
click at [191, 233] on link "2251 d'Sublain, [GEOGRAPHIC_DATA]" at bounding box center [212, 228] width 96 height 9
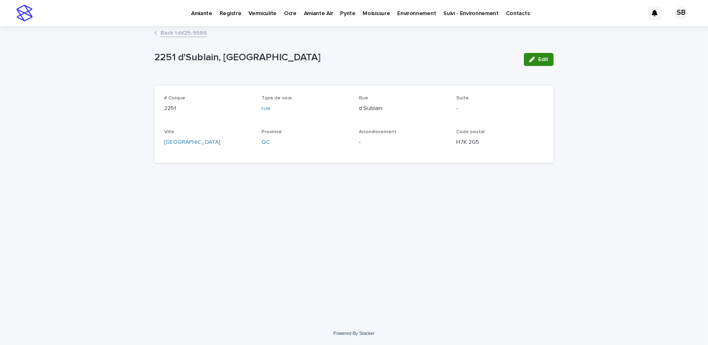
click at [533, 57] on icon "button" at bounding box center [532, 60] width 6 height 6
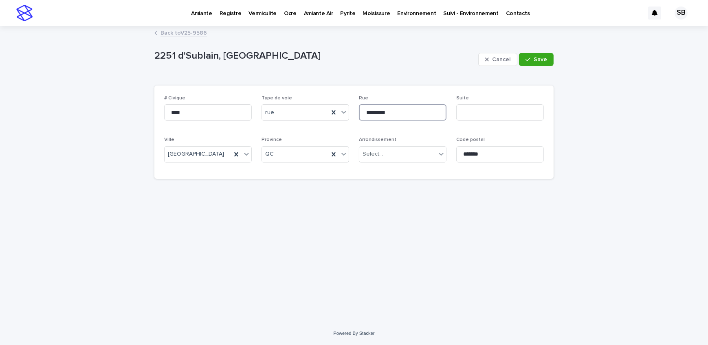
click at [373, 114] on input "*********" at bounding box center [403, 112] width 88 height 16
type input "*********"
drag, startPoint x: 529, startPoint y: 60, endPoint x: 329, endPoint y: 37, distance: 201.4
click at [530, 60] on icon "button" at bounding box center [527, 60] width 5 height 6
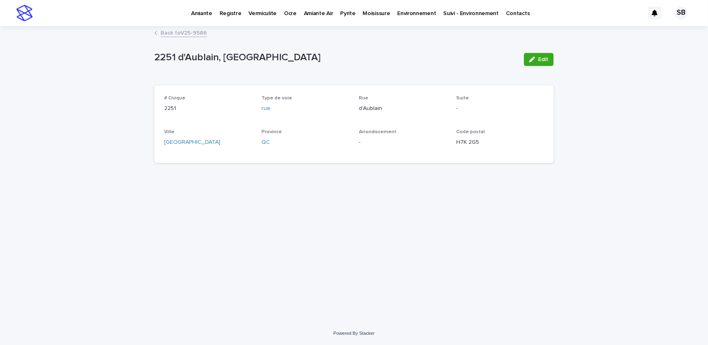
click at [175, 32] on link "Back to V25-9586" at bounding box center [183, 32] width 46 height 9
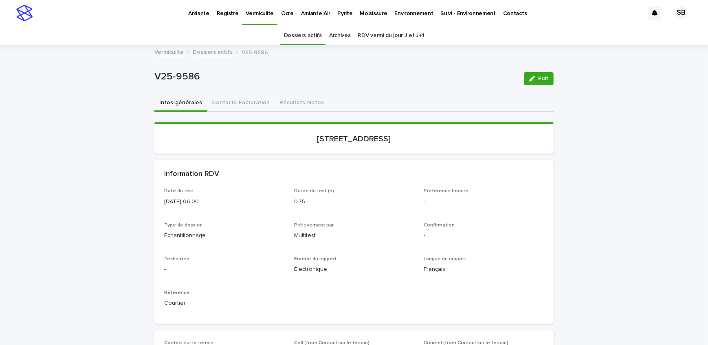
scroll to position [26, 0]
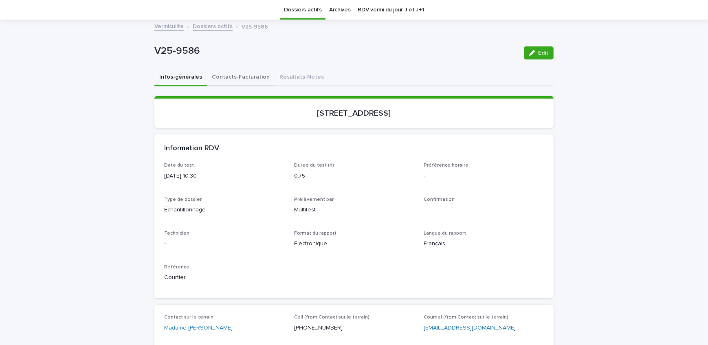
click at [225, 74] on button "Contacts-Facturation" at bounding box center [241, 77] width 68 height 17
